Goal: Entertainment & Leisure: Consume media (video, audio)

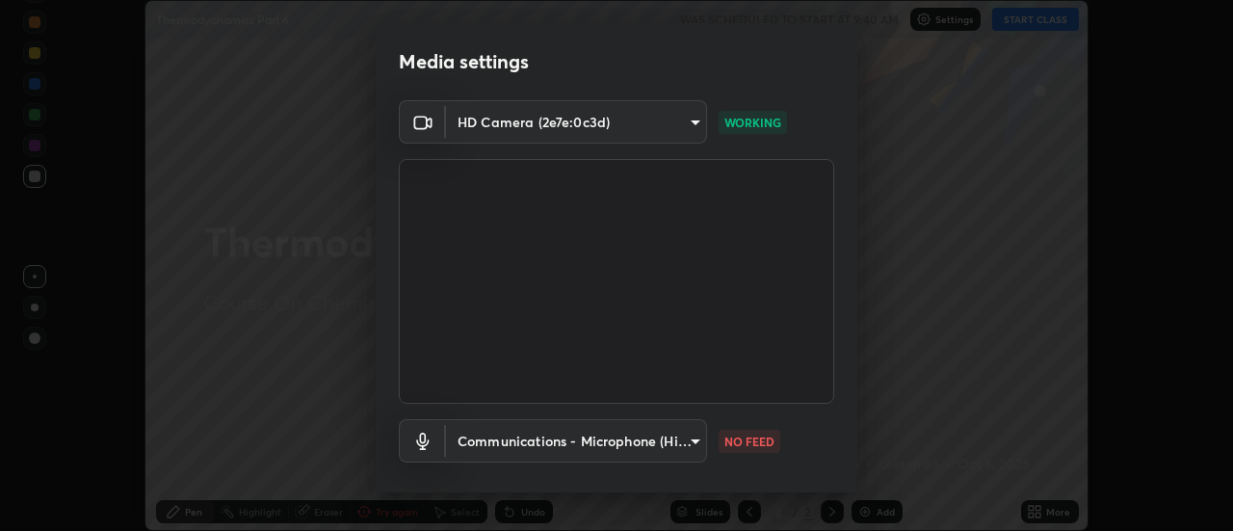
scroll to position [101, 0]
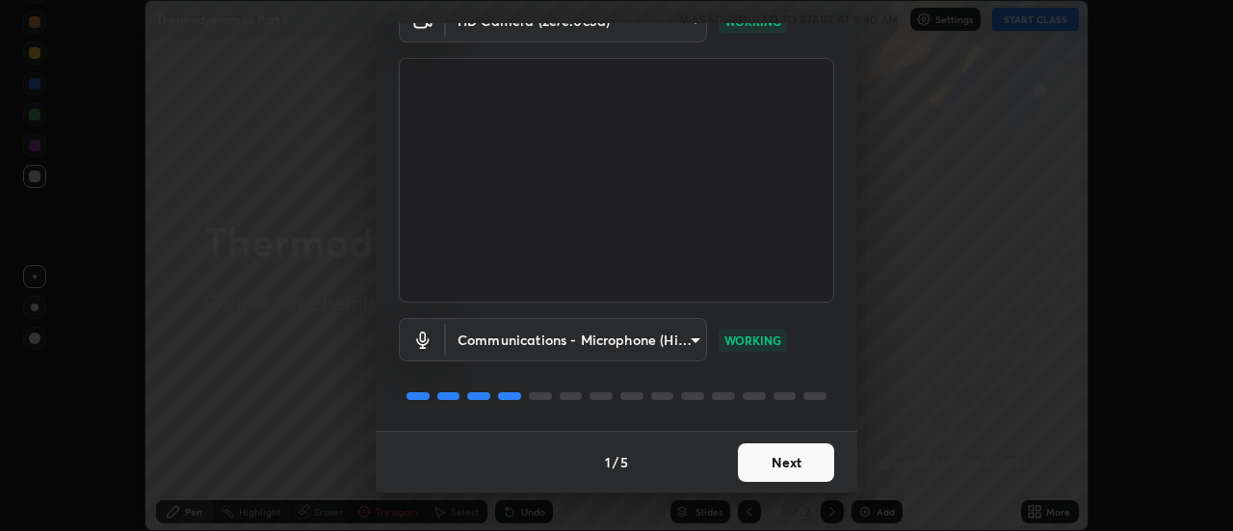
click at [780, 455] on button "Next" at bounding box center [786, 462] width 96 height 39
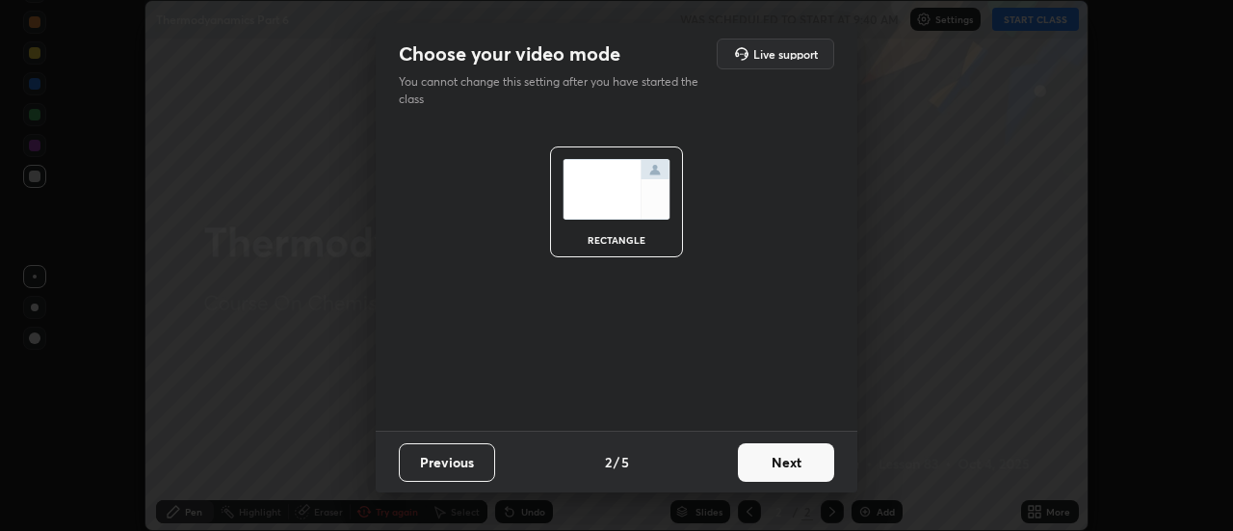
scroll to position [0, 0]
click at [773, 467] on button "Next" at bounding box center [786, 462] width 96 height 39
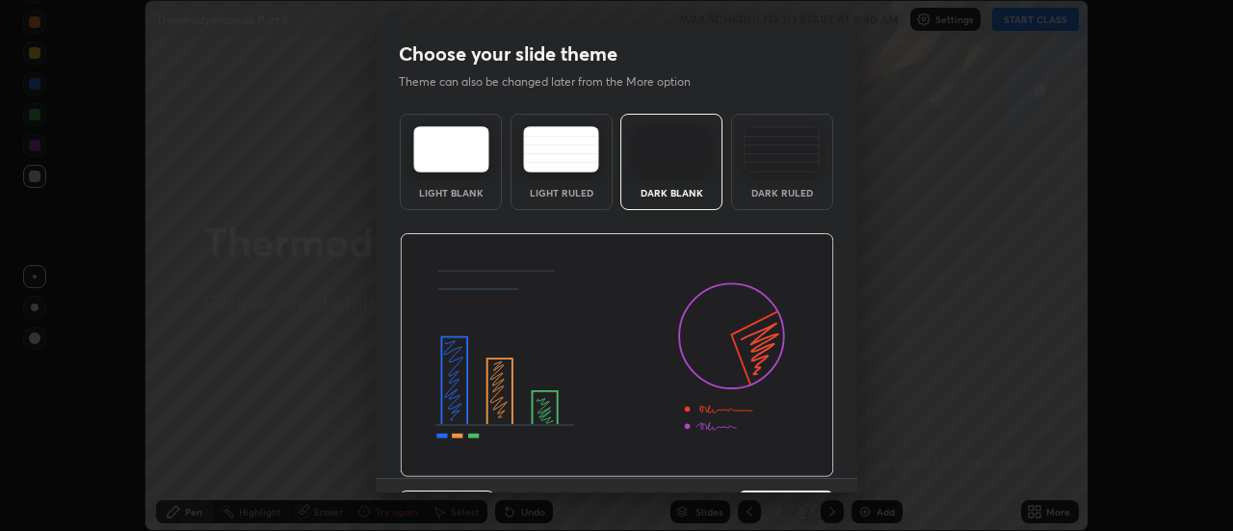
scroll to position [47, 0]
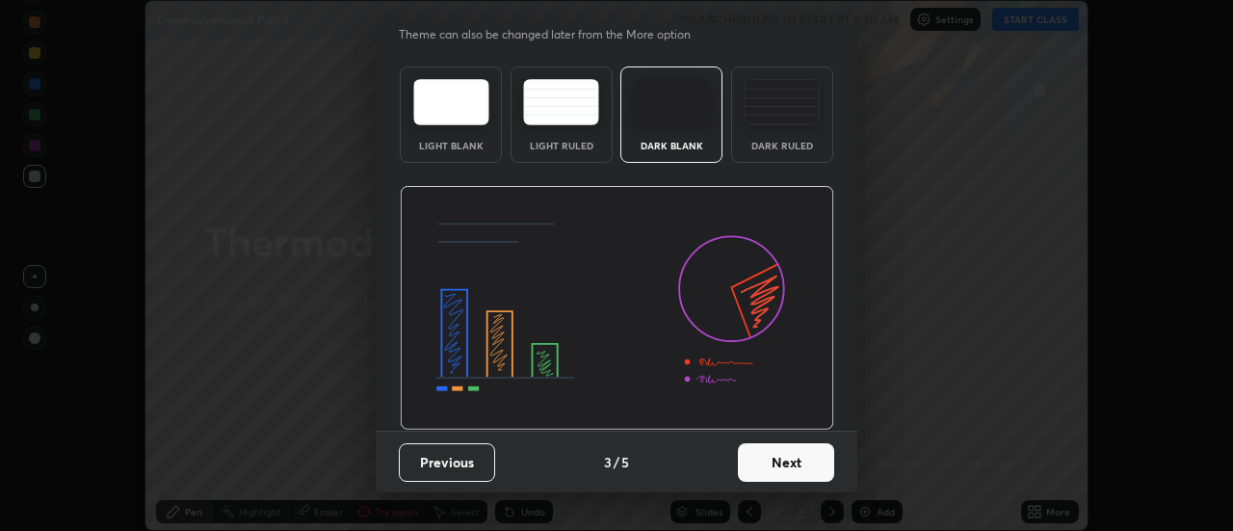
click at [754, 472] on button "Next" at bounding box center [786, 462] width 96 height 39
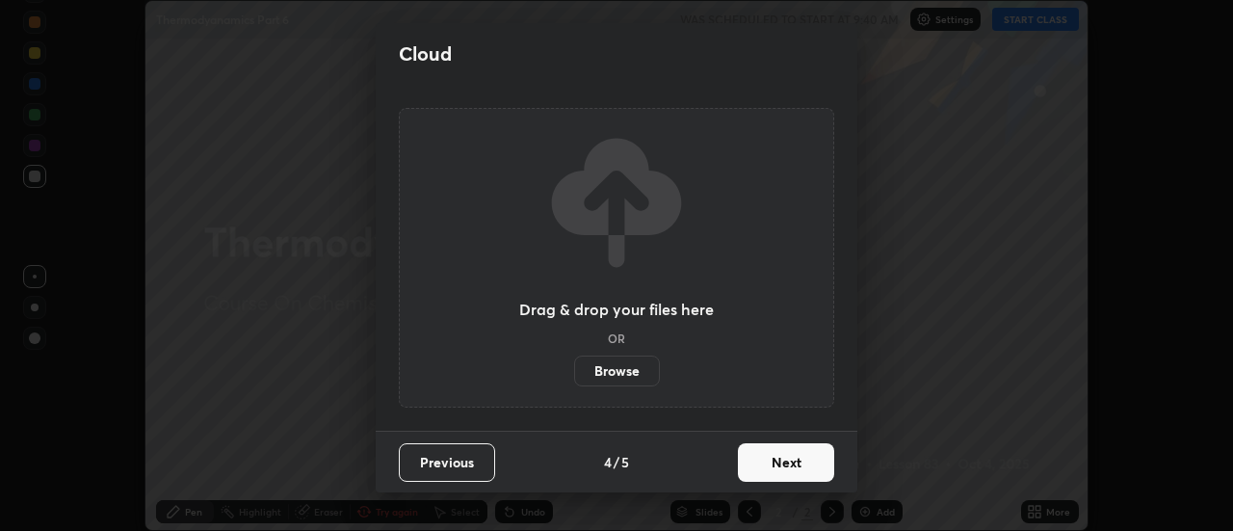
scroll to position [0, 0]
click at [745, 472] on button "Next" at bounding box center [786, 462] width 96 height 39
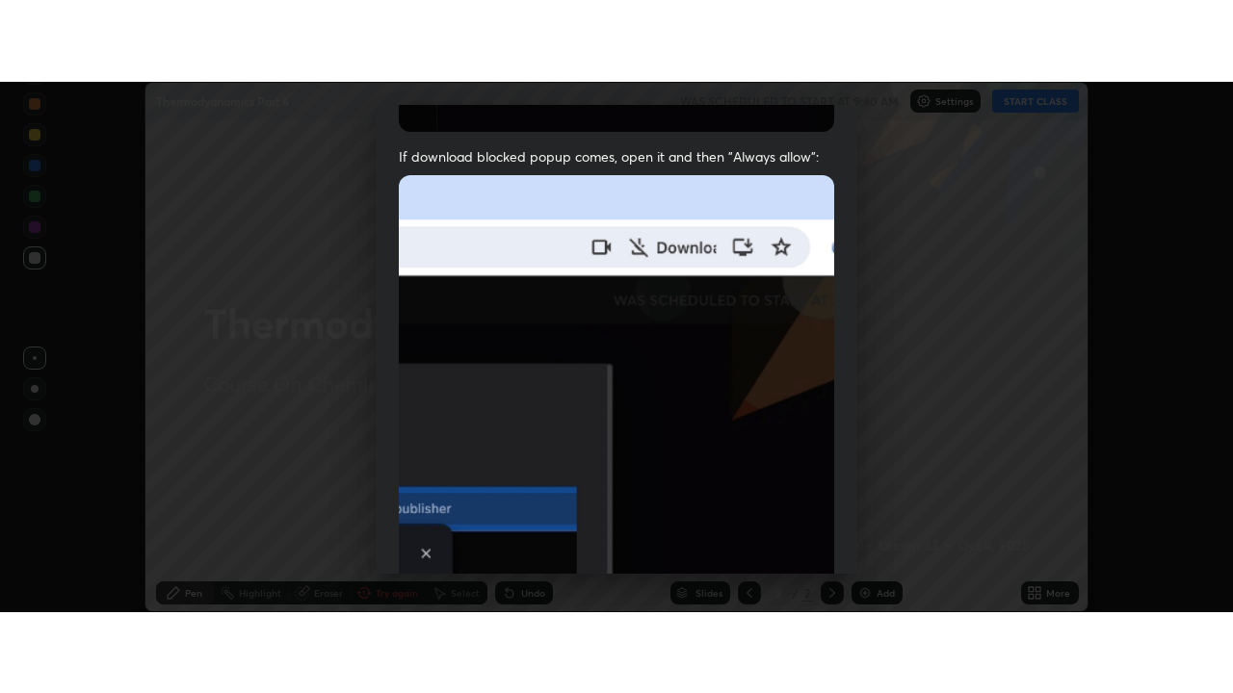
scroll to position [494, 0]
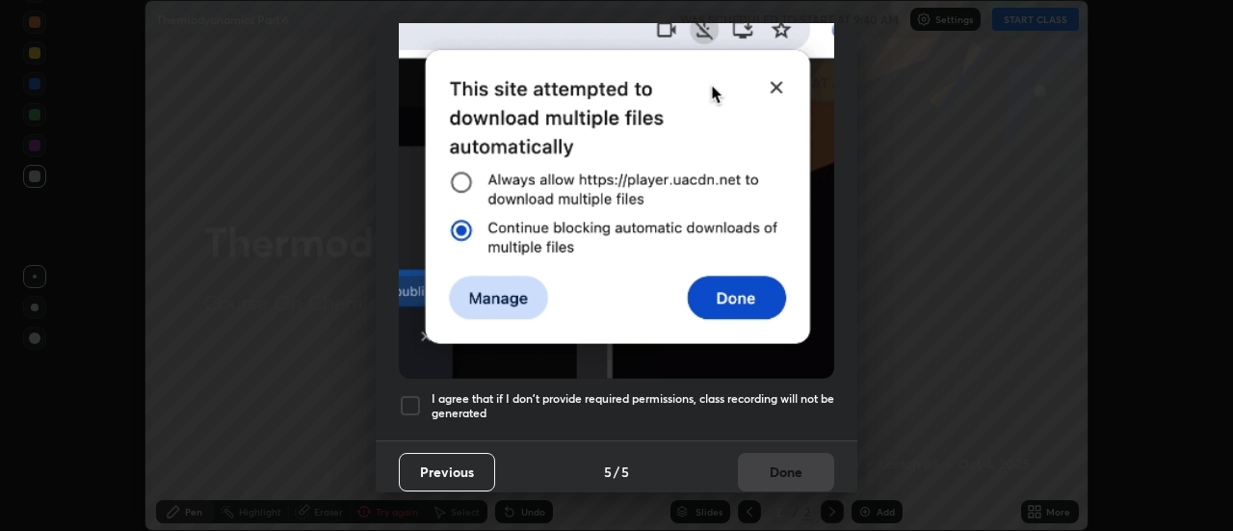
click at [689, 393] on h5 "I agree that if I don't provide required permissions, class recording will not …" at bounding box center [632, 406] width 403 height 30
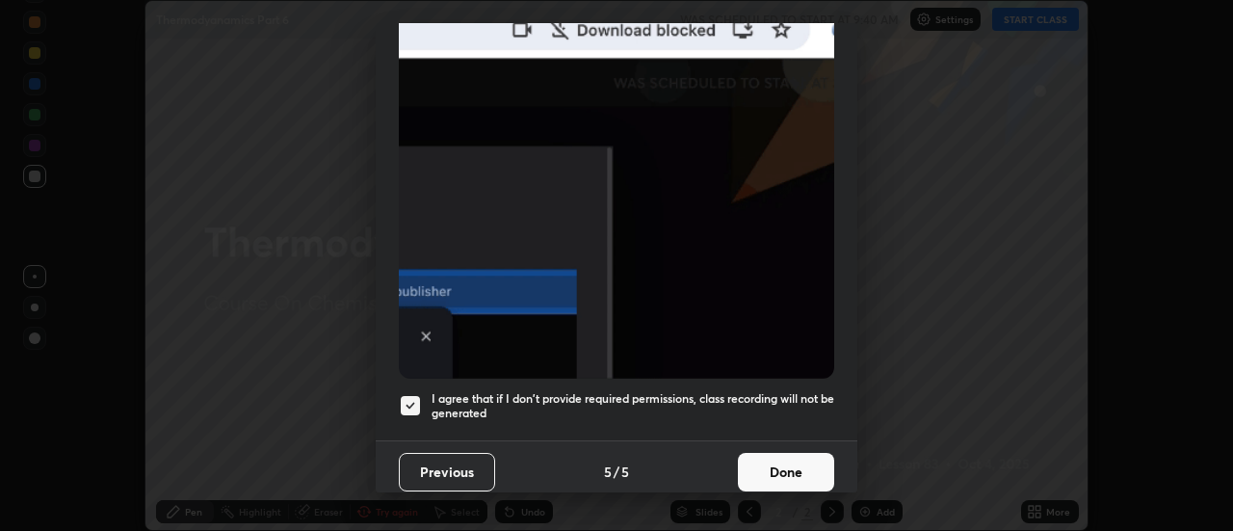
click at [757, 455] on button "Done" at bounding box center [786, 472] width 96 height 39
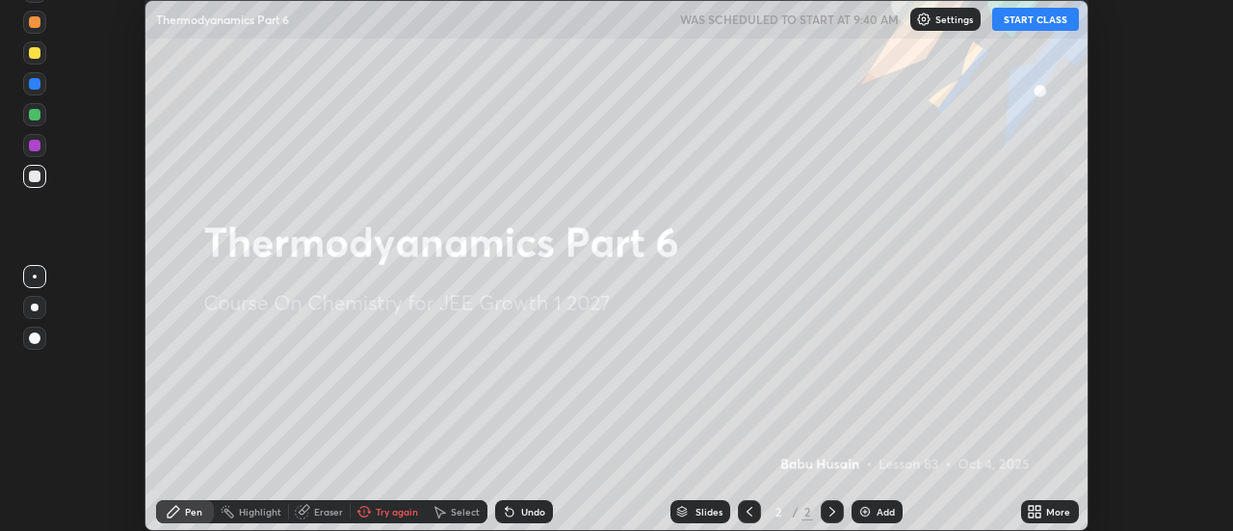
click at [1028, 24] on button "START CLASS" at bounding box center [1035, 19] width 87 height 23
click at [871, 513] on img at bounding box center [864, 511] width 15 height 15
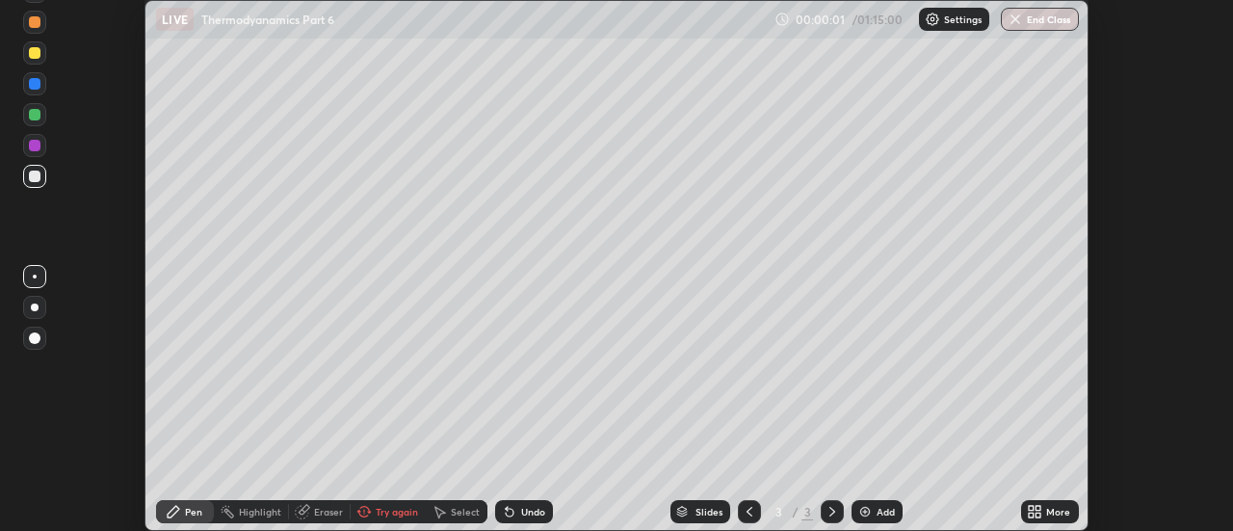
click at [1038, 507] on icon at bounding box center [1038, 508] width 5 height 5
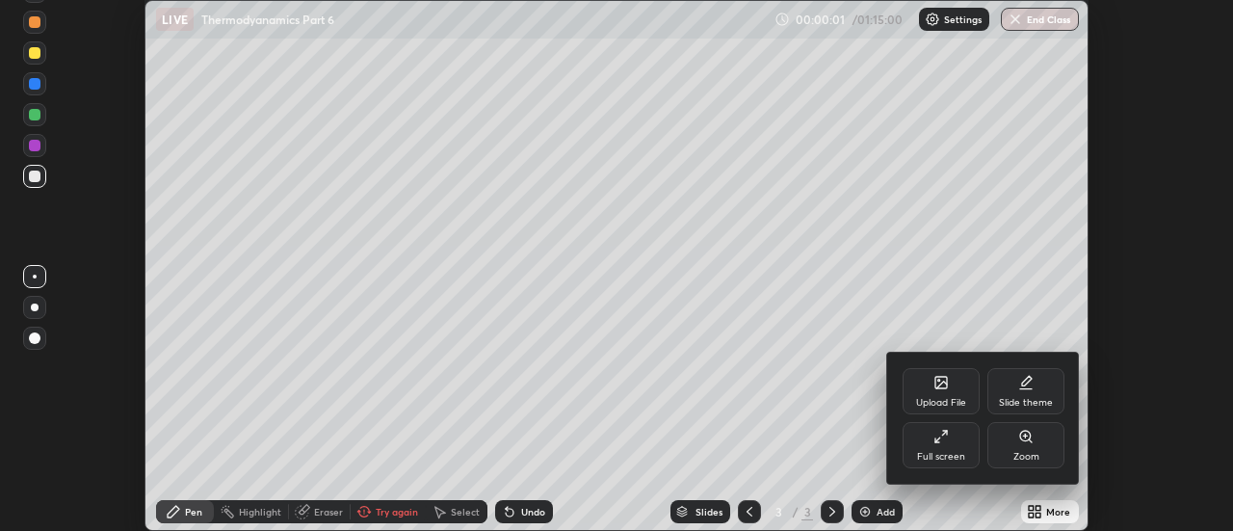
click at [953, 452] on div "Full screen" at bounding box center [941, 457] width 48 height 10
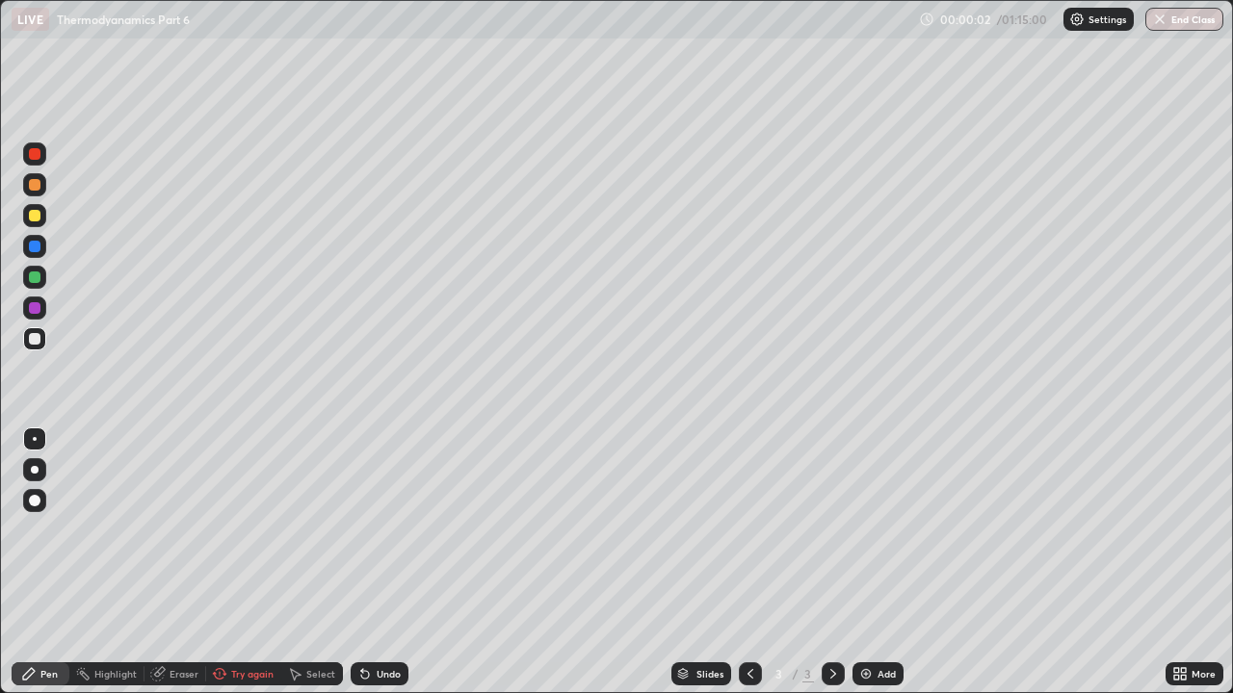
scroll to position [693, 1233]
click at [37, 210] on div at bounding box center [35, 216] width 12 height 12
click at [31, 184] on div at bounding box center [35, 185] width 12 height 12
click at [38, 189] on div at bounding box center [35, 185] width 12 height 12
click at [31, 313] on div at bounding box center [35, 308] width 12 height 12
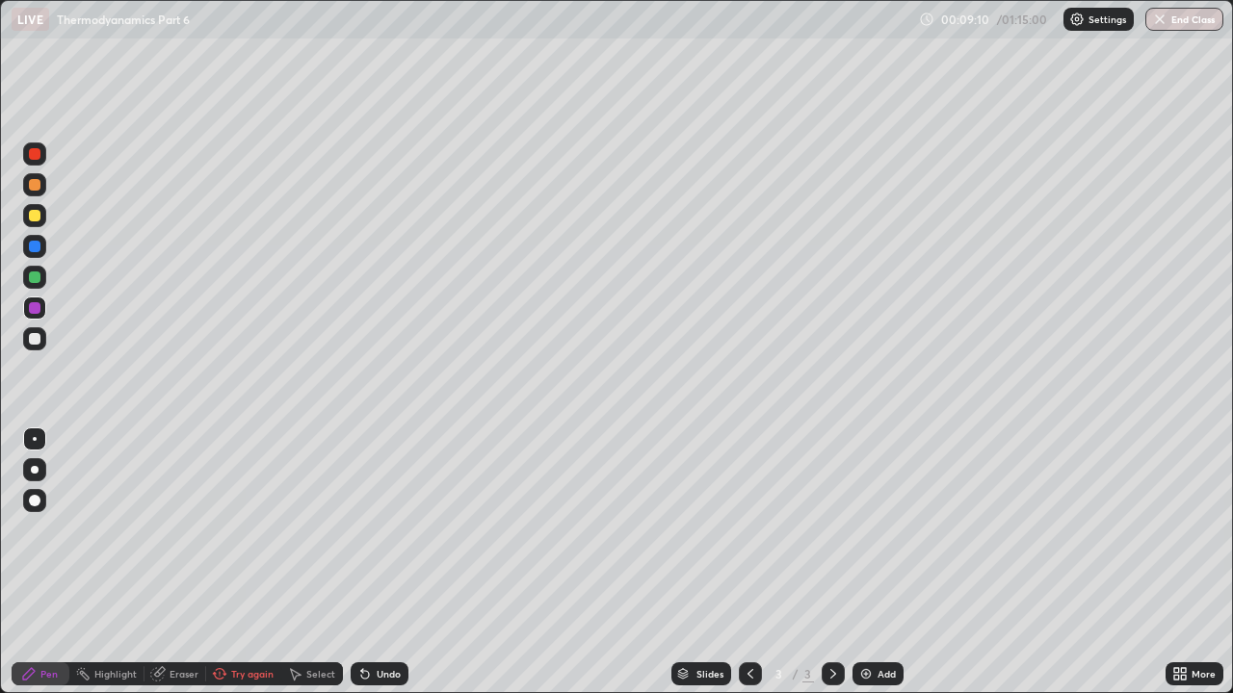
click at [34, 337] on div at bounding box center [35, 339] width 12 height 12
click at [225, 530] on icon at bounding box center [219, 673] width 15 height 15
click at [858, 530] on img at bounding box center [860, 673] width 15 height 15
click at [31, 244] on div at bounding box center [35, 247] width 12 height 12
click at [35, 340] on div at bounding box center [35, 339] width 12 height 12
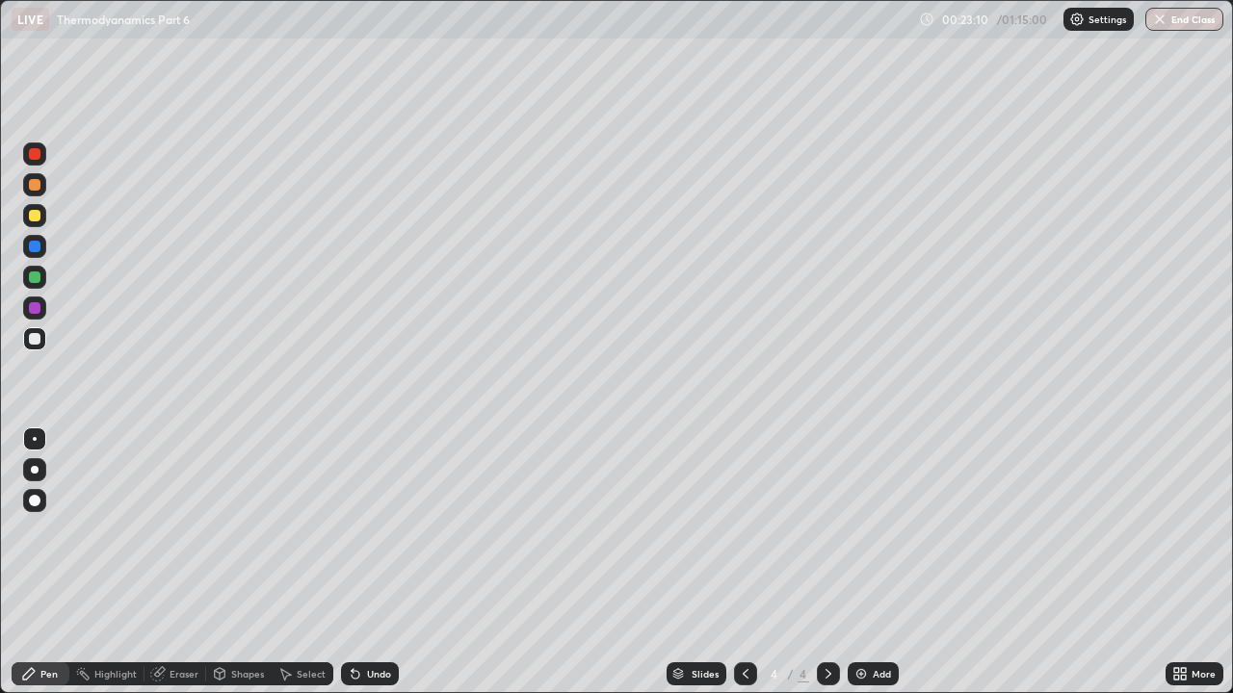
click at [861, 530] on img at bounding box center [860, 673] width 15 height 15
click at [33, 183] on div at bounding box center [35, 185] width 12 height 12
click at [858, 530] on img at bounding box center [860, 673] width 15 height 15
click at [36, 180] on div at bounding box center [35, 185] width 12 height 12
click at [35, 218] on div at bounding box center [35, 216] width 12 height 12
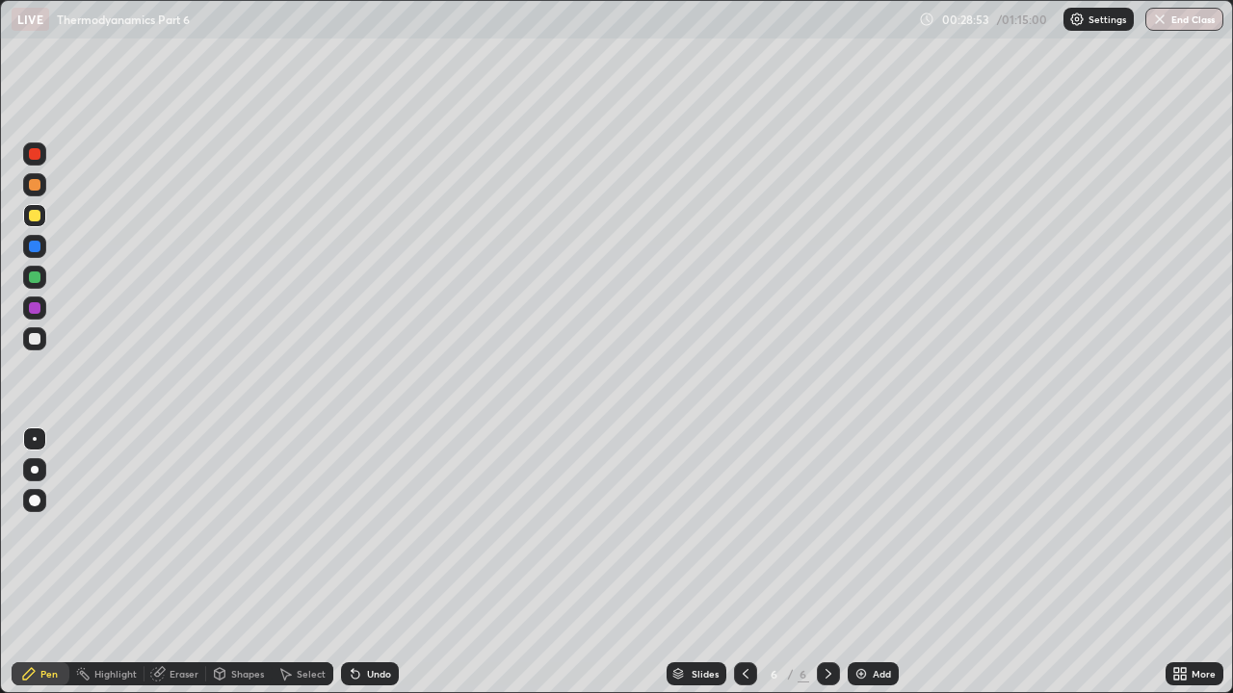
click at [36, 341] on div at bounding box center [35, 339] width 12 height 12
click at [39, 343] on div at bounding box center [35, 339] width 12 height 12
click at [353, 530] on div "Undo" at bounding box center [370, 674] width 58 height 23
click at [167, 530] on div "Eraser" at bounding box center [175, 674] width 62 height 23
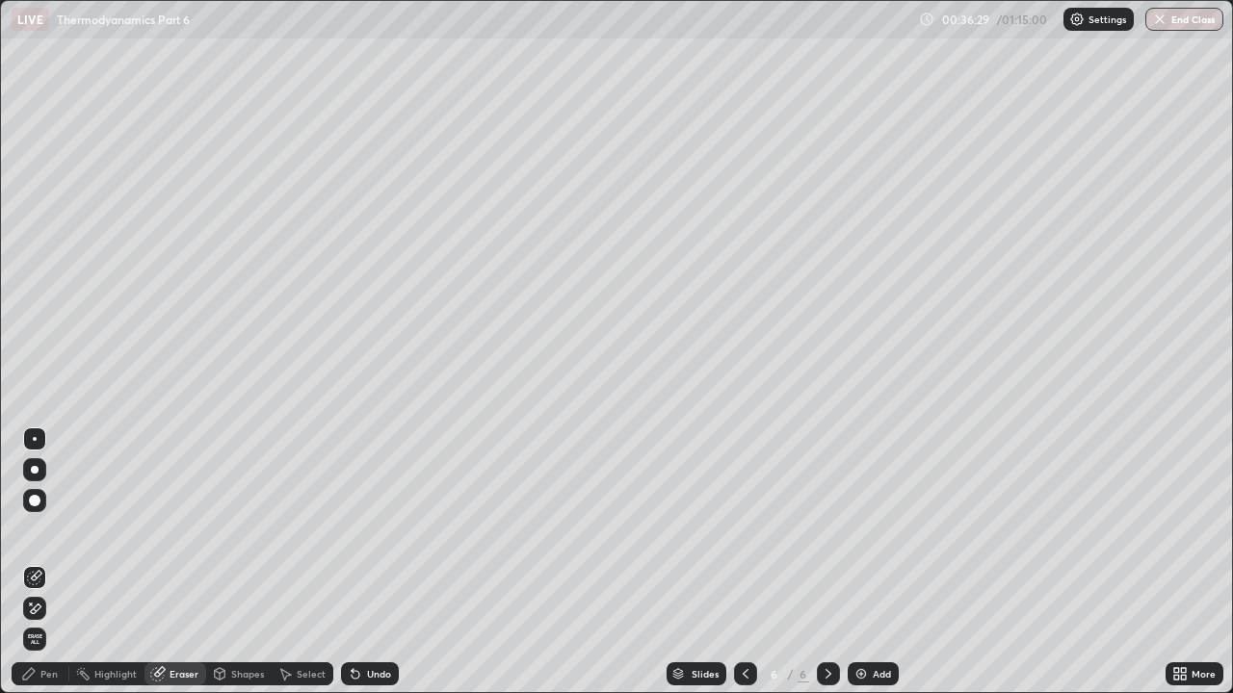
click at [34, 530] on icon at bounding box center [28, 673] width 15 height 15
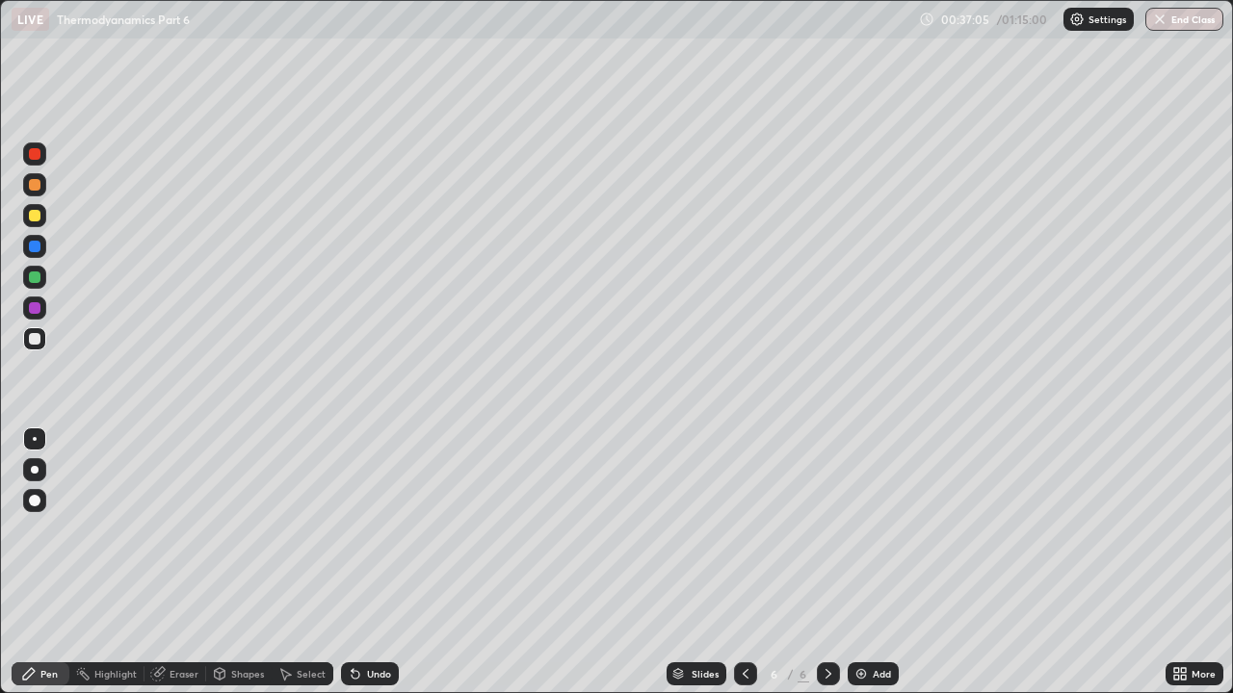
click at [36, 309] on div at bounding box center [35, 308] width 12 height 12
click at [371, 530] on div "Undo" at bounding box center [370, 674] width 58 height 23
click at [374, 530] on div "Undo" at bounding box center [379, 674] width 24 height 10
click at [861, 530] on img at bounding box center [860, 673] width 15 height 15
click at [33, 247] on div at bounding box center [35, 247] width 12 height 12
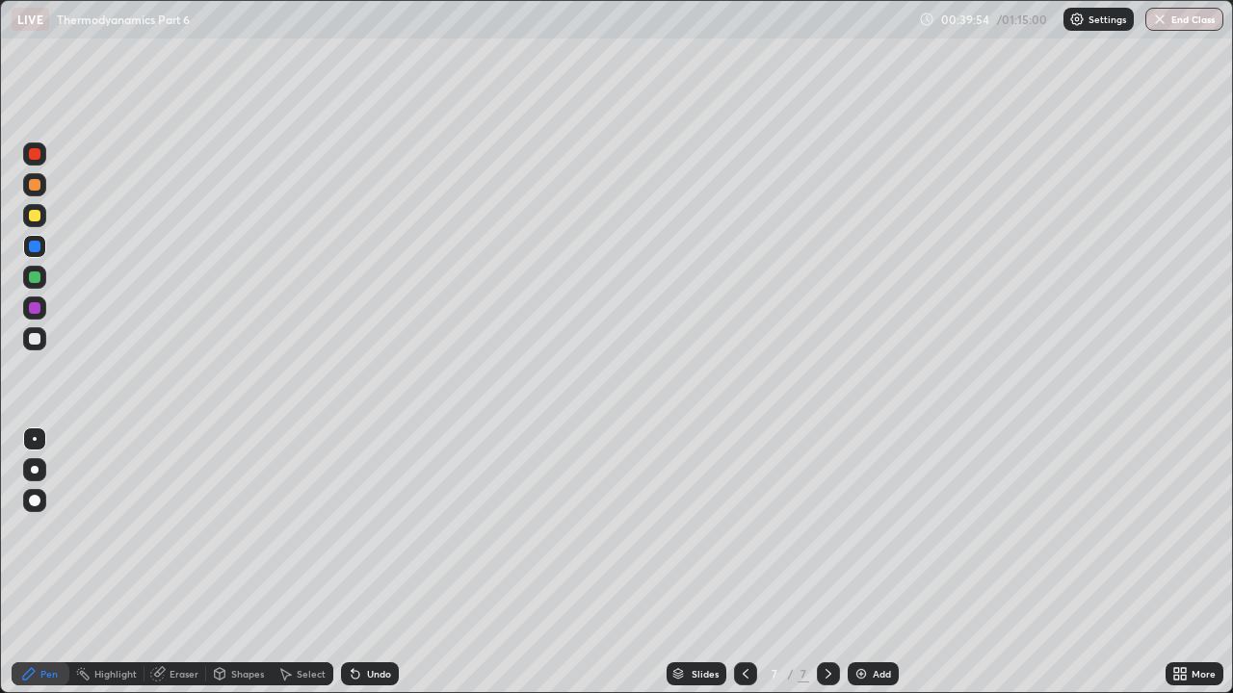
click at [36, 185] on div at bounding box center [35, 185] width 12 height 12
click at [36, 337] on div at bounding box center [35, 339] width 12 height 12
click at [375, 530] on div "Undo" at bounding box center [379, 674] width 24 height 10
click at [32, 184] on div at bounding box center [35, 185] width 12 height 12
click at [864, 530] on img at bounding box center [860, 673] width 15 height 15
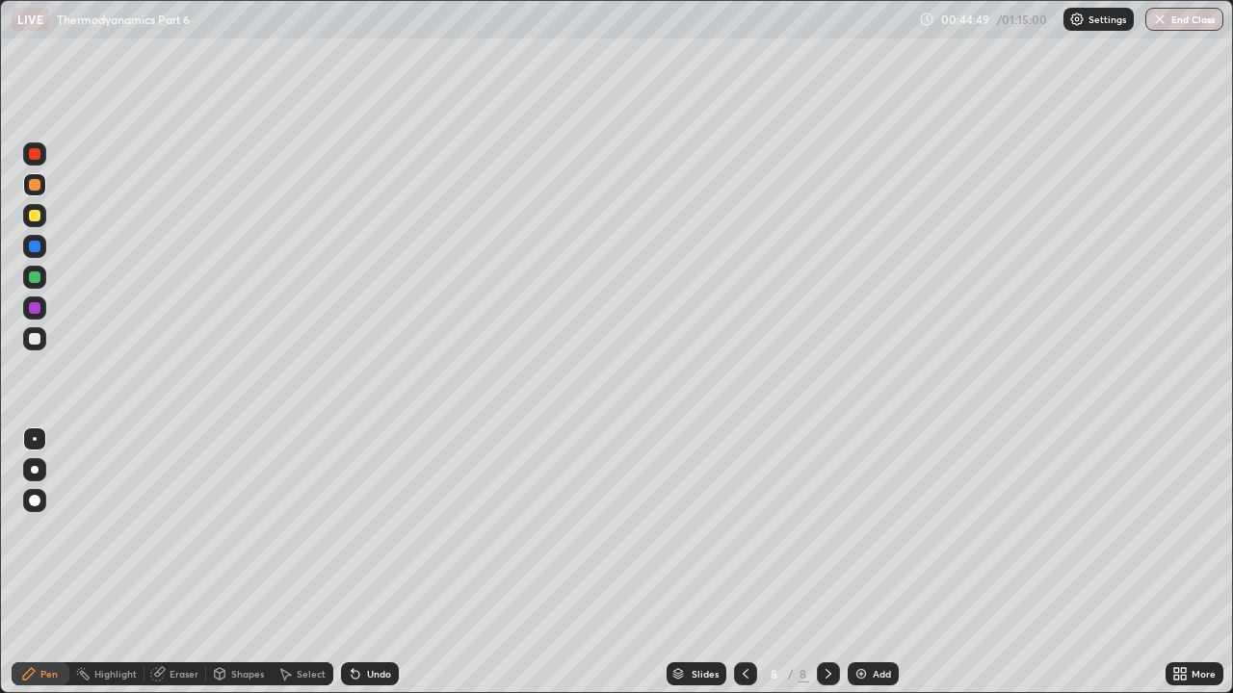
click at [36, 246] on div at bounding box center [35, 247] width 12 height 12
click at [35, 185] on div at bounding box center [35, 185] width 12 height 12
click at [36, 247] on div at bounding box center [35, 247] width 12 height 12
click at [38, 225] on div at bounding box center [34, 215] width 23 height 23
click at [372, 530] on div "Undo" at bounding box center [379, 674] width 24 height 10
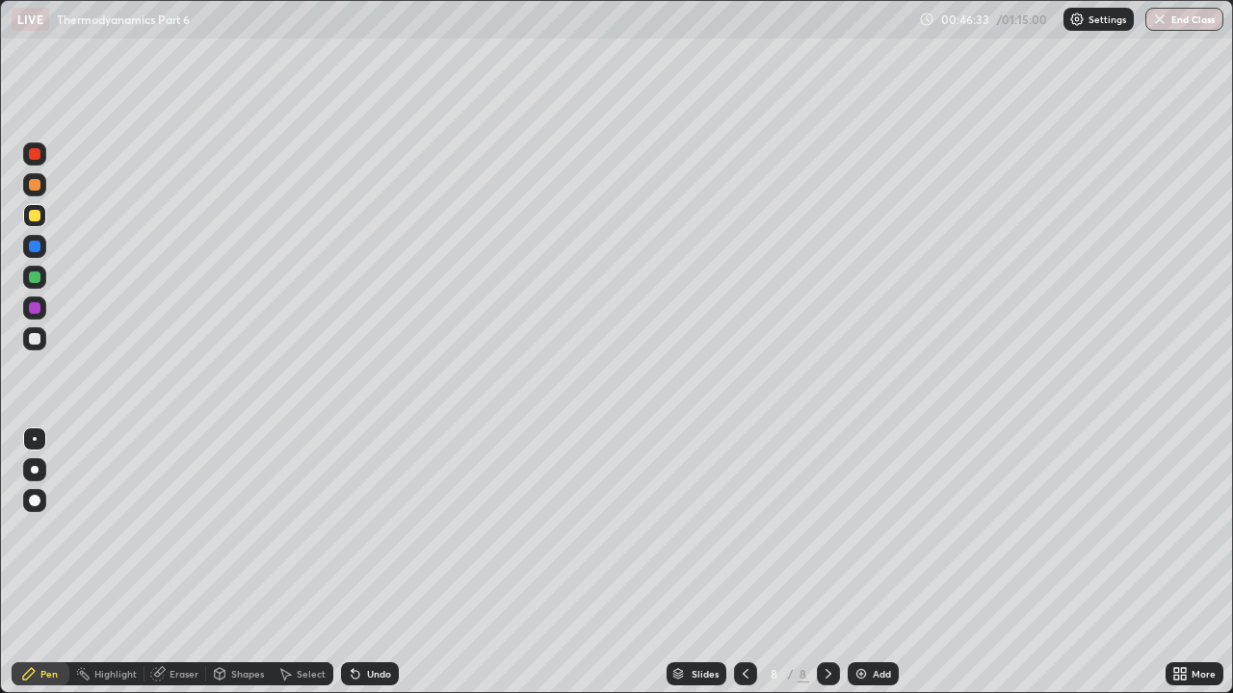
click at [367, 530] on div "Undo" at bounding box center [379, 674] width 24 height 10
click at [361, 530] on div "Undo" at bounding box center [370, 674] width 58 height 23
click at [362, 530] on div "Undo" at bounding box center [370, 674] width 58 height 23
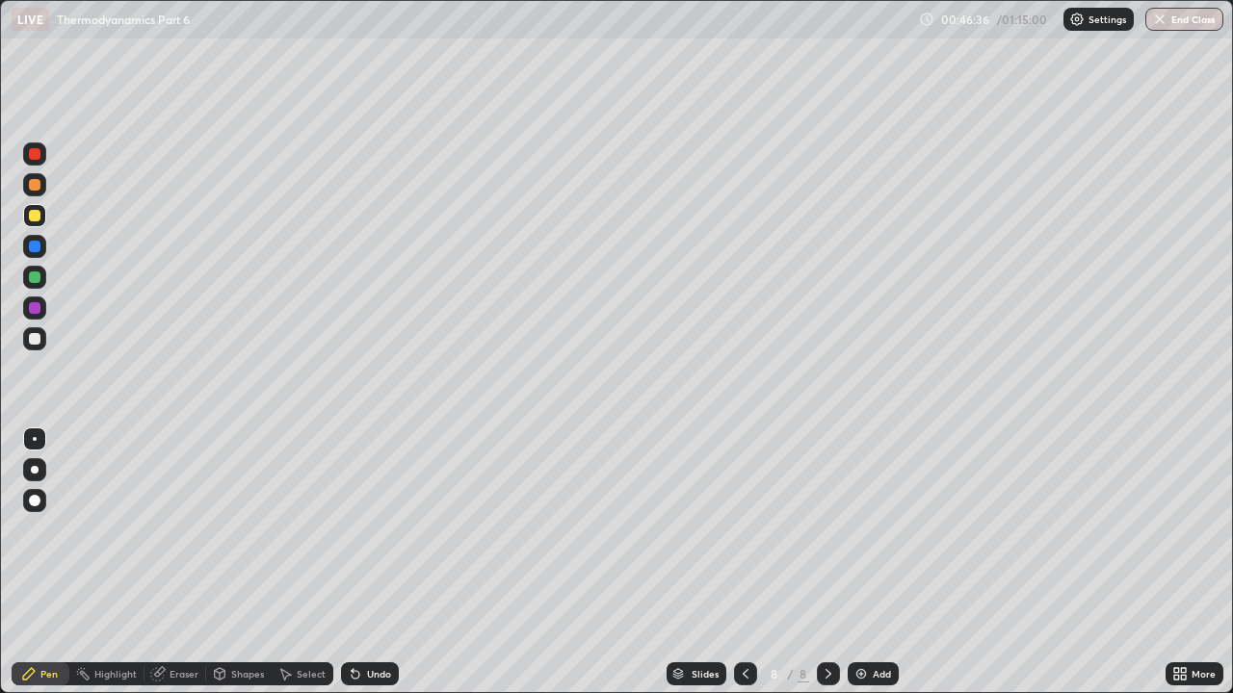
click at [351, 530] on icon at bounding box center [352, 670] width 2 height 2
click at [737, 530] on div at bounding box center [745, 674] width 23 height 23
click at [743, 530] on icon at bounding box center [745, 673] width 15 height 15
click at [829, 530] on icon at bounding box center [827, 673] width 15 height 15
click at [826, 530] on icon at bounding box center [827, 673] width 15 height 15
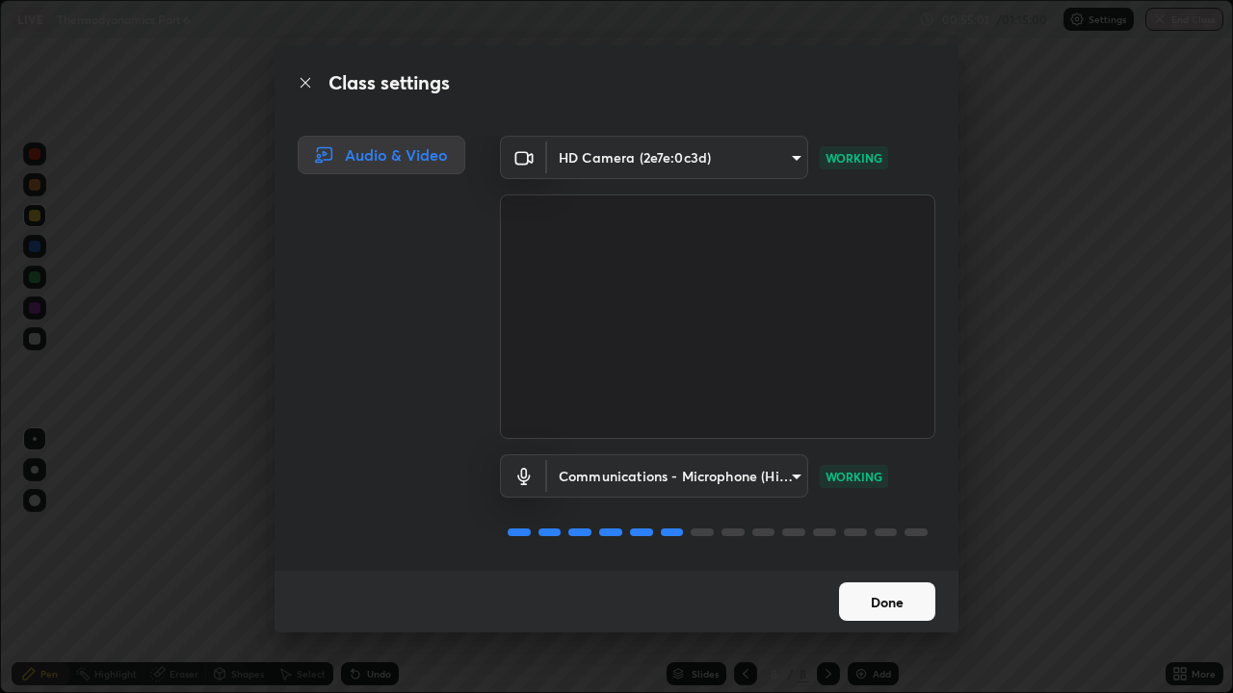
click at [847, 530] on button "Done" at bounding box center [887, 602] width 96 height 39
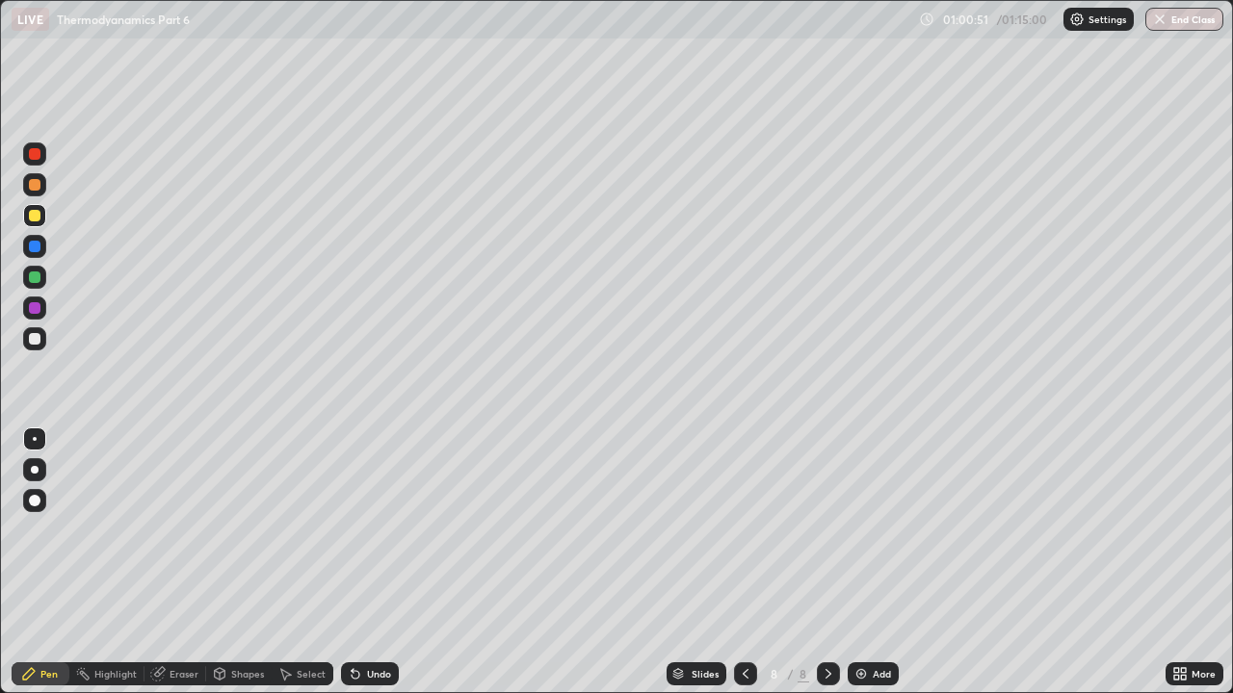
click at [868, 530] on div "Add" at bounding box center [872, 674] width 51 height 23
click at [35, 249] on div at bounding box center [35, 247] width 12 height 12
click at [374, 530] on div "Undo" at bounding box center [379, 674] width 24 height 10
click at [37, 221] on div at bounding box center [35, 216] width 12 height 12
click at [363, 530] on div "Undo" at bounding box center [370, 674] width 58 height 23
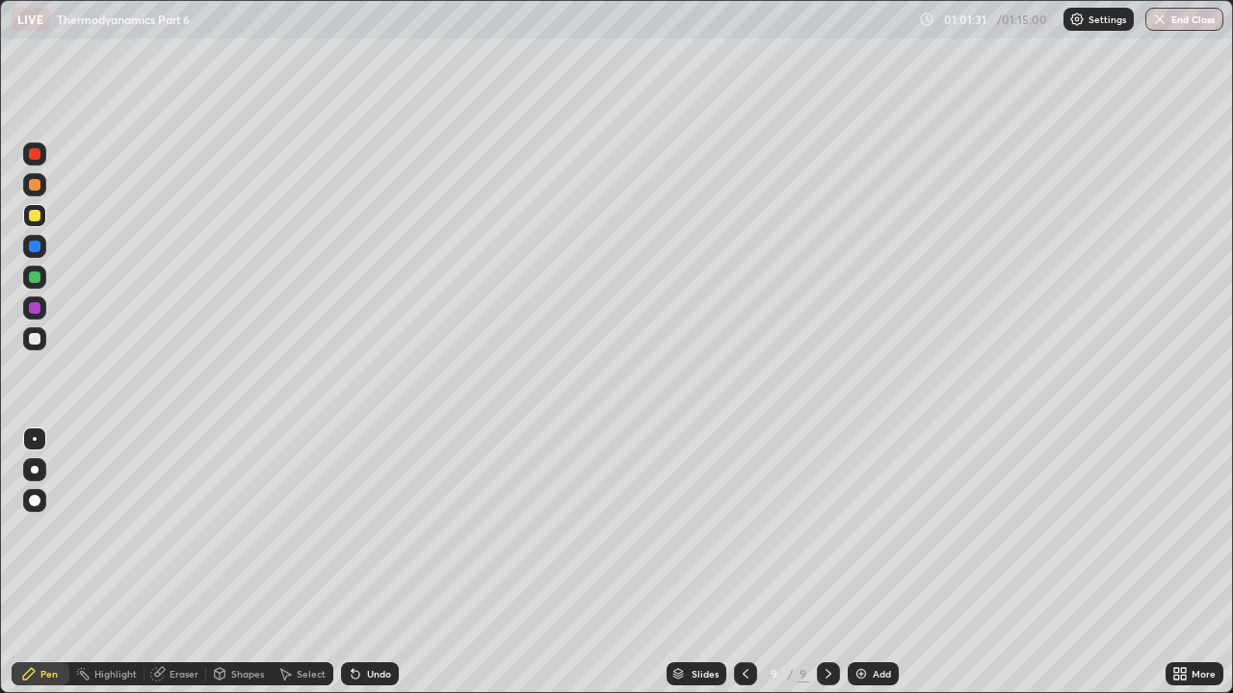
click at [352, 530] on icon at bounding box center [355, 675] width 8 height 8
click at [351, 530] on icon at bounding box center [355, 675] width 8 height 8
click at [36, 247] on div at bounding box center [35, 247] width 12 height 12
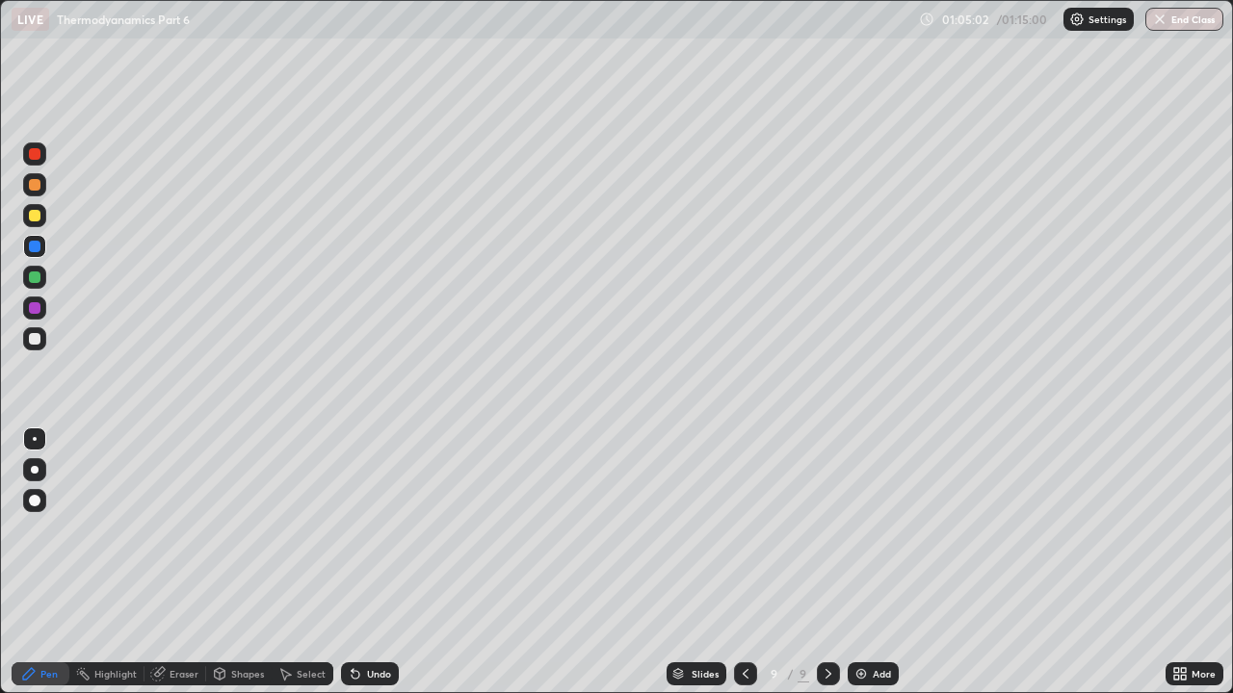
click at [859, 530] on img at bounding box center [860, 673] width 15 height 15
click at [39, 257] on div at bounding box center [34, 246] width 23 height 23
click at [37, 341] on div at bounding box center [35, 339] width 12 height 12
click at [37, 213] on div at bounding box center [35, 216] width 12 height 12
click at [368, 530] on div "Undo" at bounding box center [370, 674] width 58 height 23
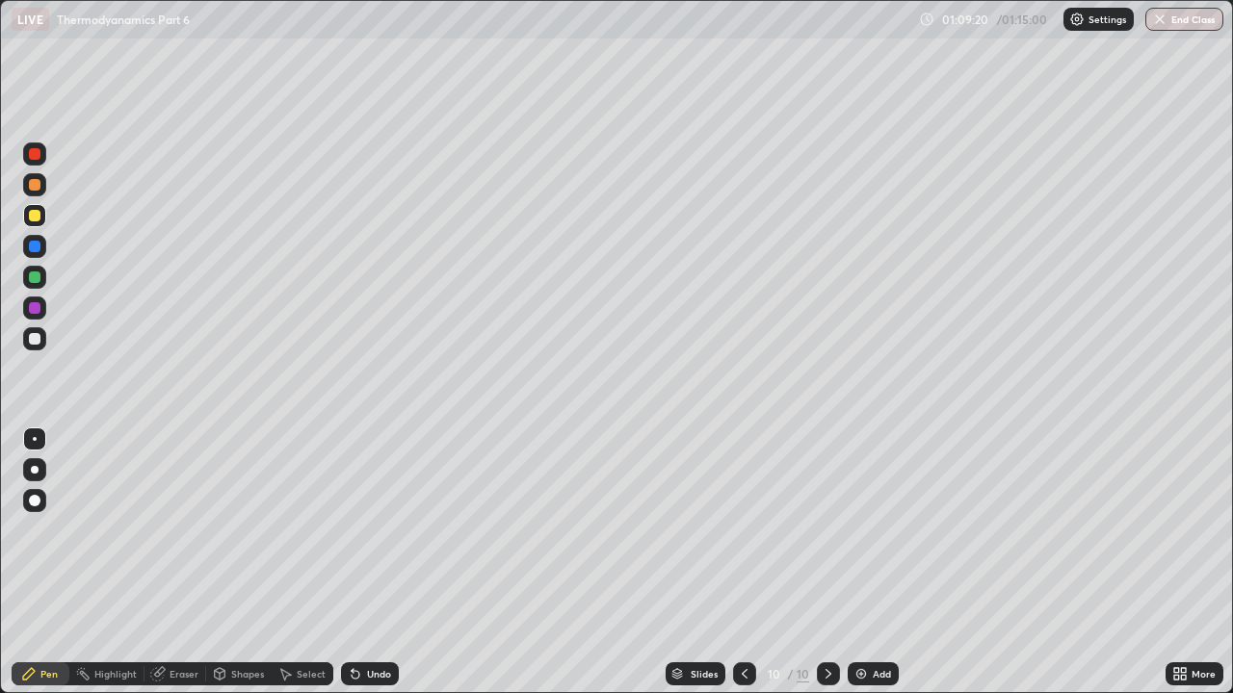
click at [370, 530] on div "Undo" at bounding box center [379, 674] width 24 height 10
click at [1165, 23] on img "button" at bounding box center [1160, 19] width 15 height 15
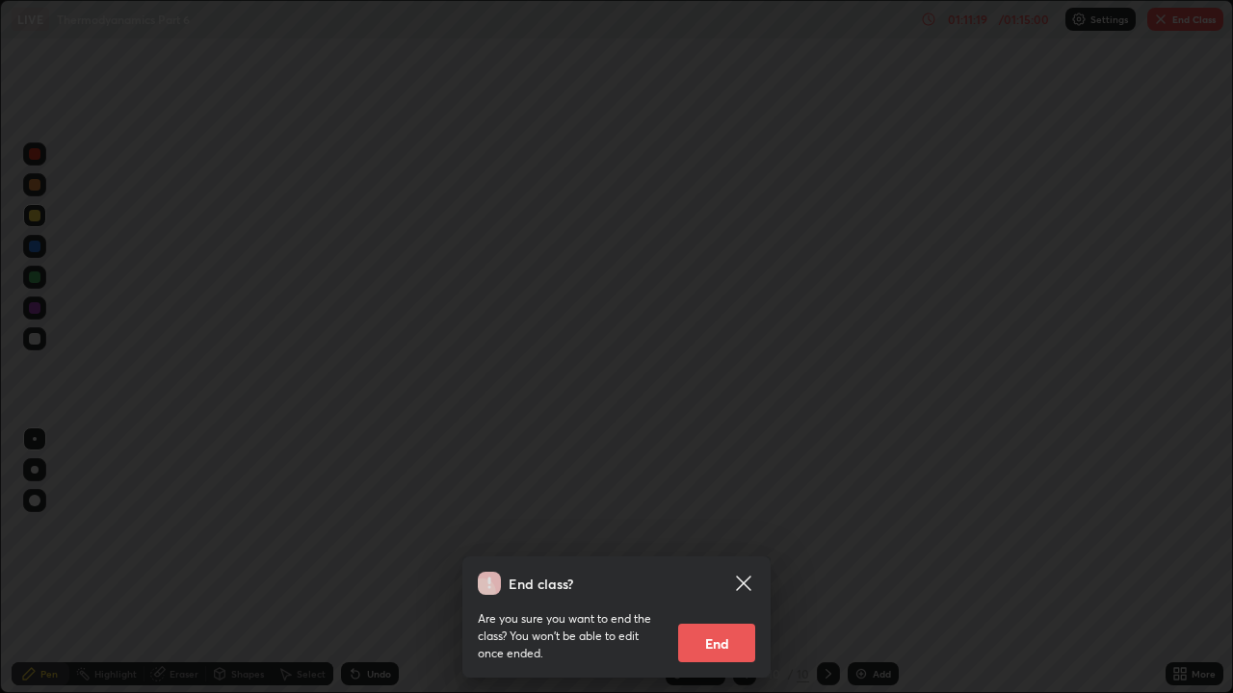
click at [739, 530] on button "End" at bounding box center [716, 643] width 77 height 39
